Goal: Navigation & Orientation: Find specific page/section

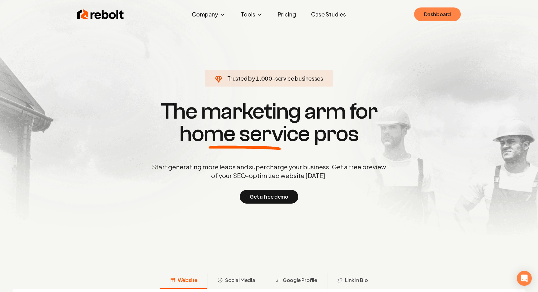
click at [440, 12] on link "Dashboard" at bounding box center [437, 14] width 47 height 14
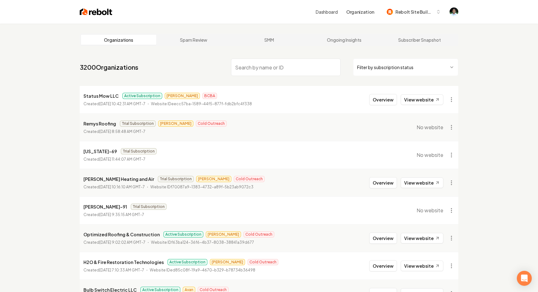
scroll to position [31, 0]
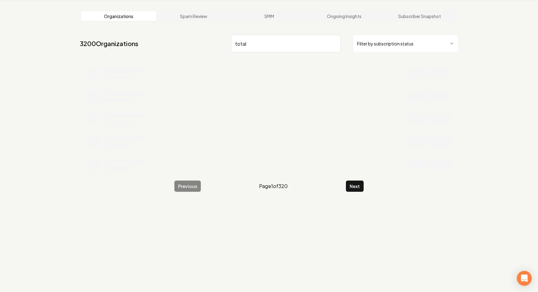
scroll to position [24, 0]
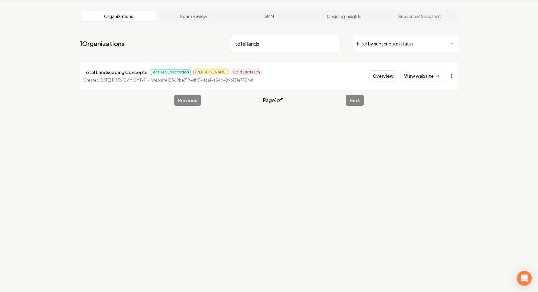
type input "total lands"
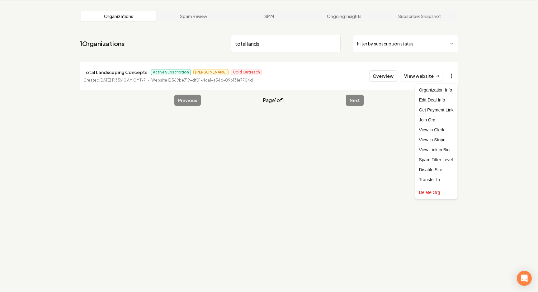
click at [452, 75] on html "Dashboard Organization Rebolt Site Builder Organizations Spam Review SMM Ongoin…" at bounding box center [269, 122] width 538 height 292
click at [439, 139] on link "View in Stripe" at bounding box center [436, 140] width 40 height 10
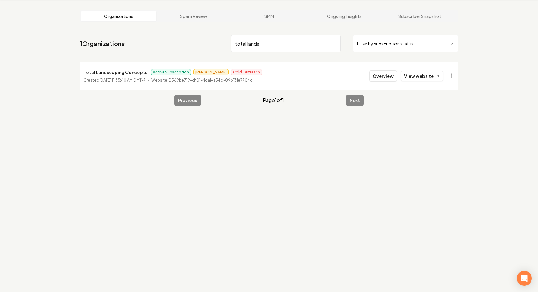
click at [261, 42] on input "total lands" at bounding box center [286, 43] width 110 height 17
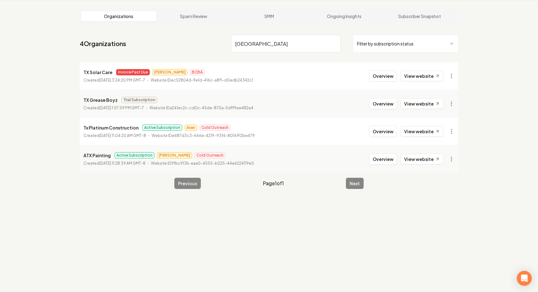
type input "TX"
click at [459, 78] on main "Organizations Spam Review SMM Ongoing Insights Subscriber Snapshot 4 Organizati…" at bounding box center [269, 99] width 398 height 199
click at [454, 78] on html "Dashboard Organization Rebolt Site Builder Organizations Spam Review SMM Ongoin…" at bounding box center [269, 122] width 538 height 292
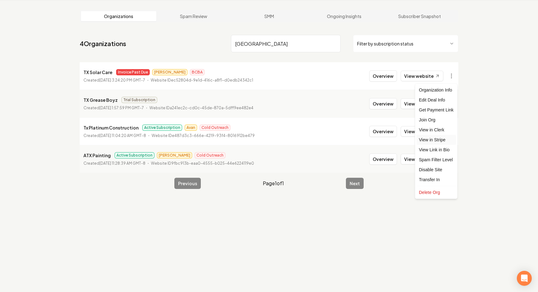
click at [435, 141] on link "View in Stripe" at bounding box center [436, 140] width 40 height 10
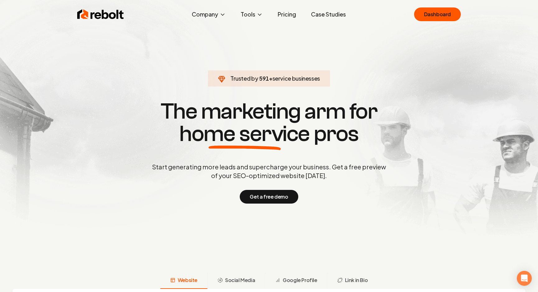
click at [442, 19] on link "Dashboard" at bounding box center [437, 14] width 47 height 14
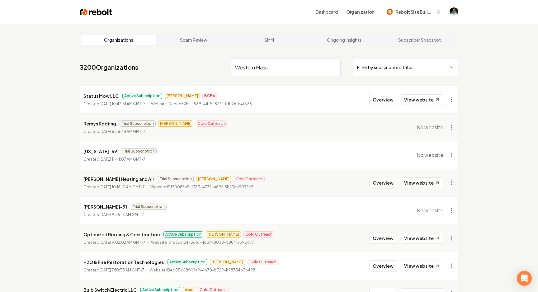
click at [268, 67] on input "Western Mass" at bounding box center [286, 66] width 110 height 17
type input "Western Mass"
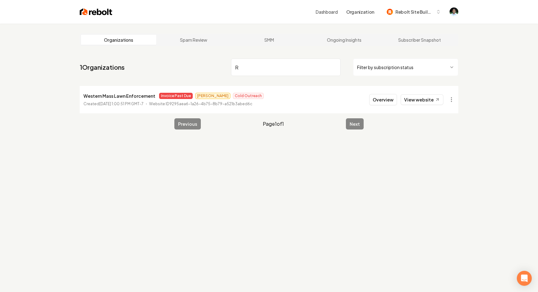
type input "R D"
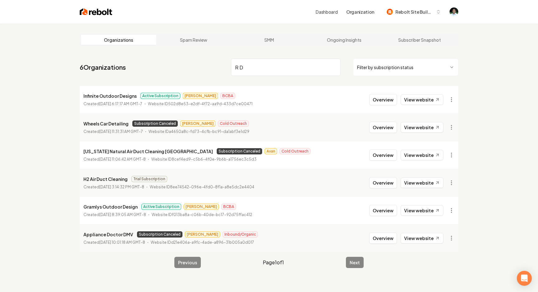
click at [265, 70] on input "R D" at bounding box center [286, 66] width 110 height 17
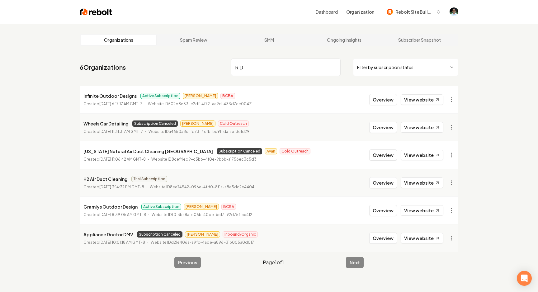
click at [265, 70] on input "R D" at bounding box center [286, 66] width 110 height 17
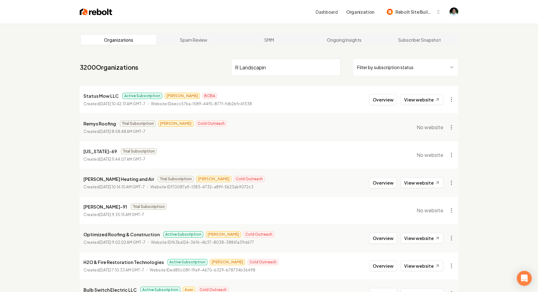
type input "R Landscaping"
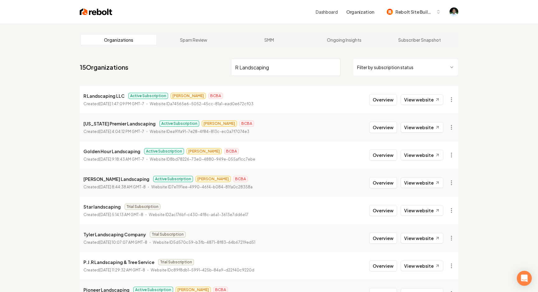
click at [269, 67] on input "R Landscaping" at bounding box center [286, 66] width 110 height 17
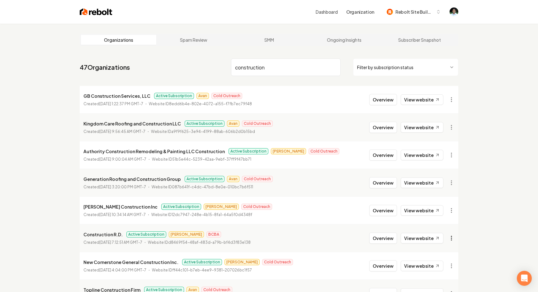
type input "construction"
click at [450, 240] on html "Dashboard Organization Rebolt Site Builder Organizations Spam Review SMM Ongoin…" at bounding box center [269, 146] width 538 height 292
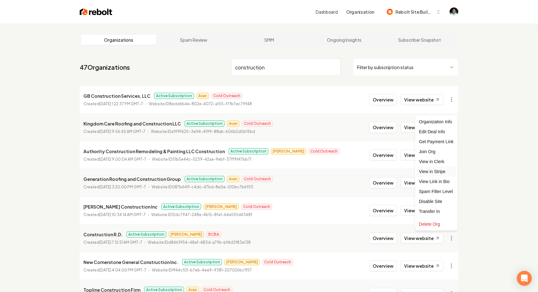
click at [438, 172] on link "View in Stripe" at bounding box center [436, 171] width 40 height 10
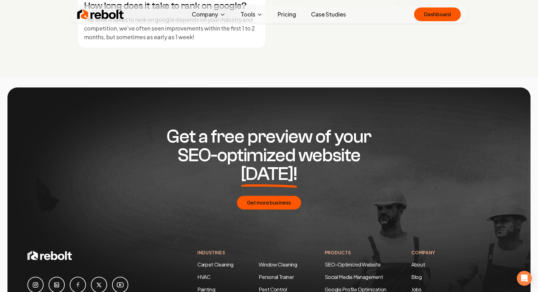
scroll to position [3011, 0]
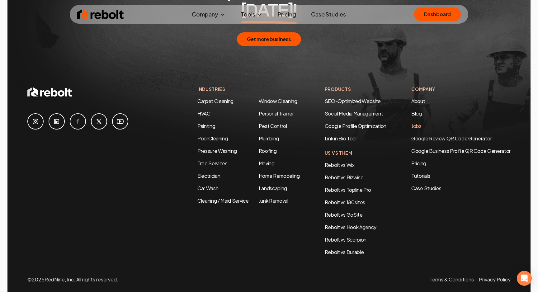
click at [416, 123] on link "Jobs" at bounding box center [416, 126] width 10 height 7
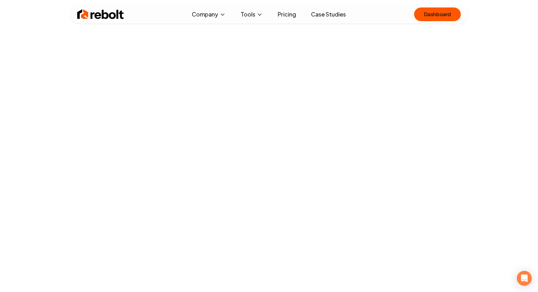
scroll to position [492, 0]
